Goal: Task Accomplishment & Management: Manage account settings

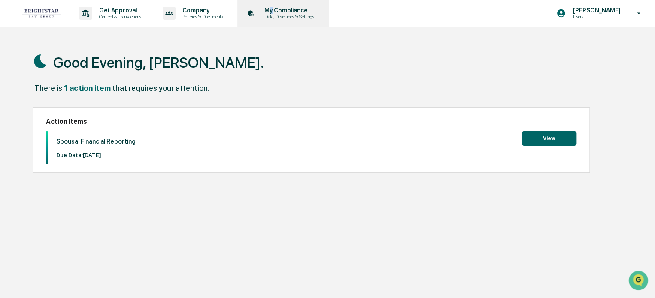
click at [277, 11] on p "My Compliance" at bounding box center [287, 10] width 61 height 7
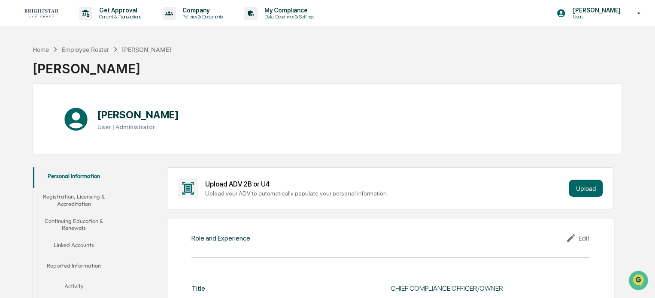
click at [83, 243] on button "Linked Accounts" at bounding box center [74, 246] width 82 height 21
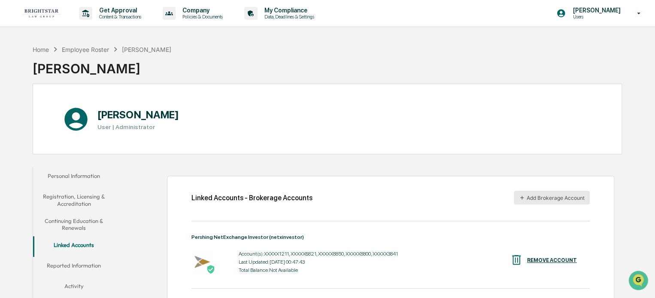
click at [560, 196] on button "Add Brokerage Account" at bounding box center [552, 198] width 76 height 14
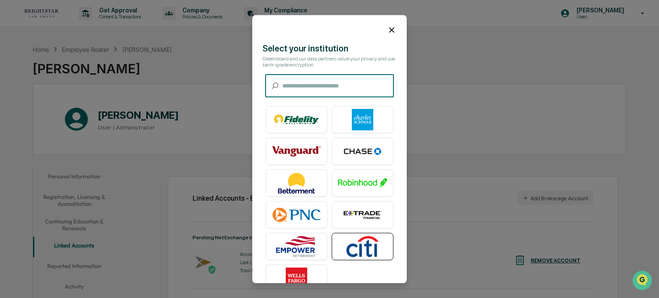
click at [358, 248] on img at bounding box center [362, 246] width 49 height 21
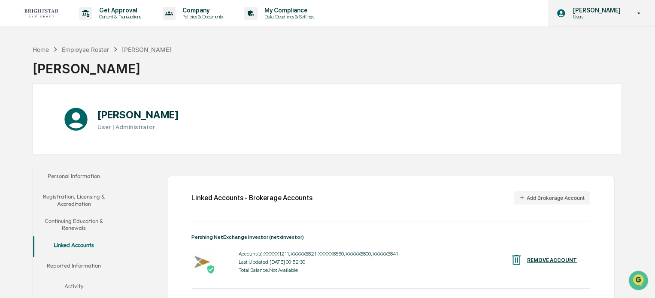
click at [638, 12] on icon at bounding box center [638, 13] width 15 height 8
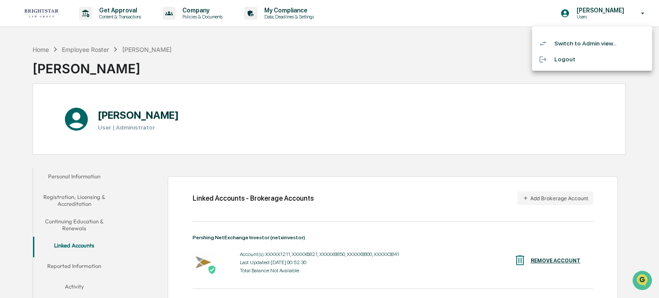
click at [563, 58] on li "Logout" at bounding box center [592, 59] width 120 height 16
